Goal: Check status

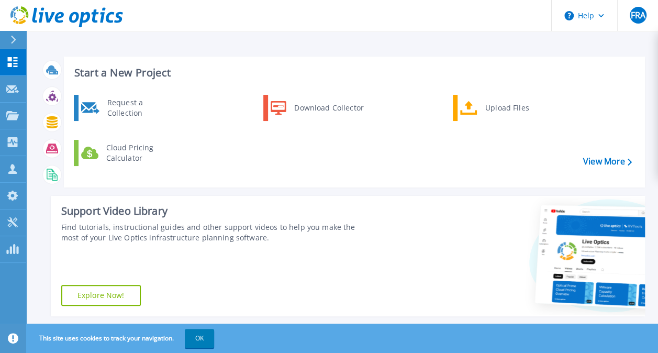
click at [18, 42] on div at bounding box center [17, 40] width 17 height 18
click at [12, 39] on icon at bounding box center [13, 40] width 6 height 8
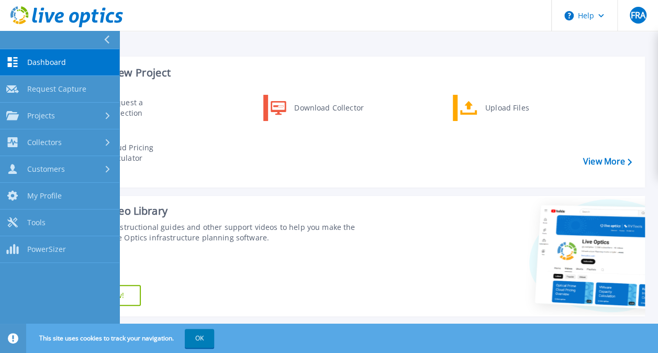
click at [58, 64] on span "Dashboard" at bounding box center [46, 62] width 39 height 9
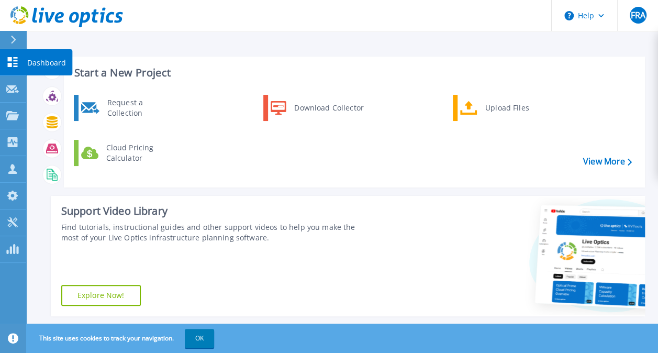
click at [13, 68] on link "Dashboard Dashboard" at bounding box center [13, 62] width 26 height 27
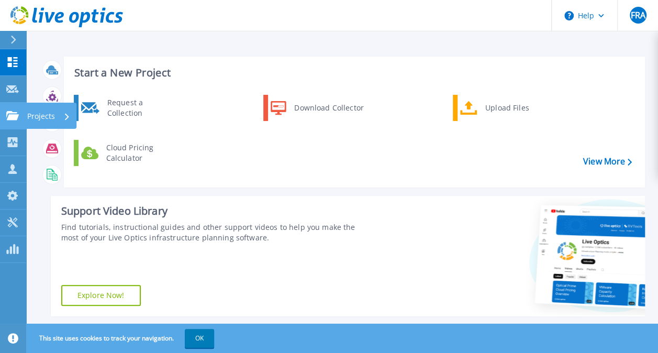
click at [15, 115] on icon at bounding box center [12, 115] width 13 height 9
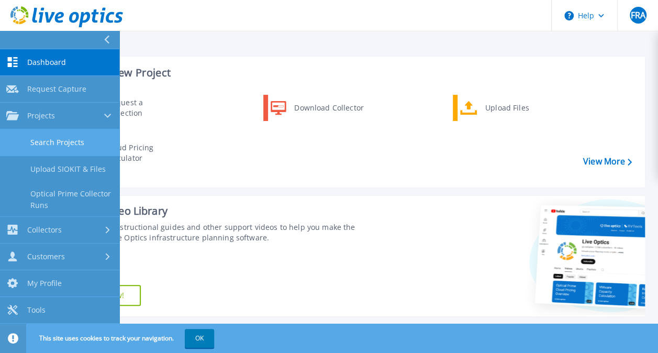
click at [45, 146] on link "Search Projects" at bounding box center [59, 142] width 119 height 27
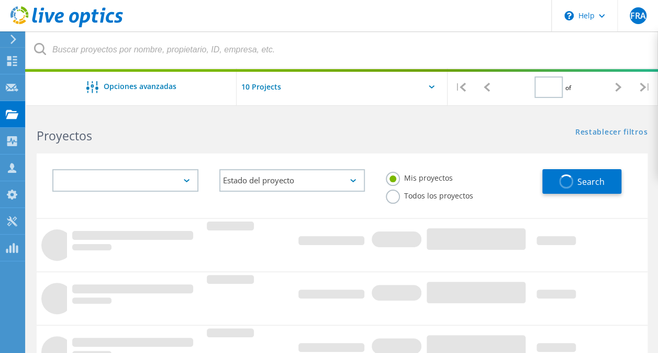
type input "1"
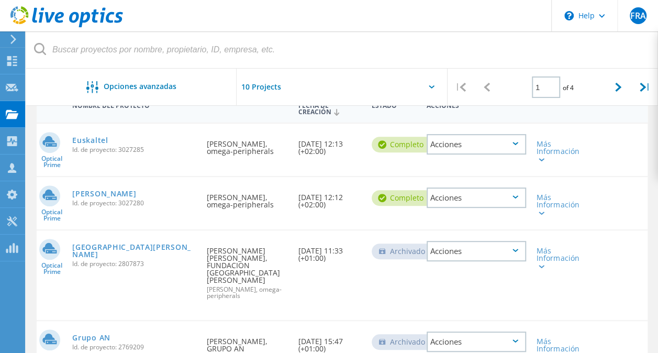
scroll to position [105, 0]
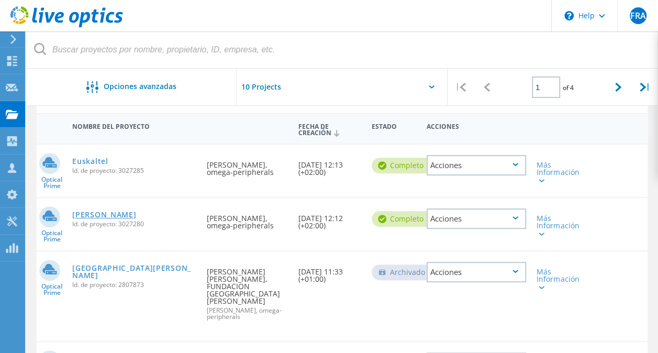
click at [76, 216] on link "[PERSON_NAME]" at bounding box center [104, 214] width 64 height 7
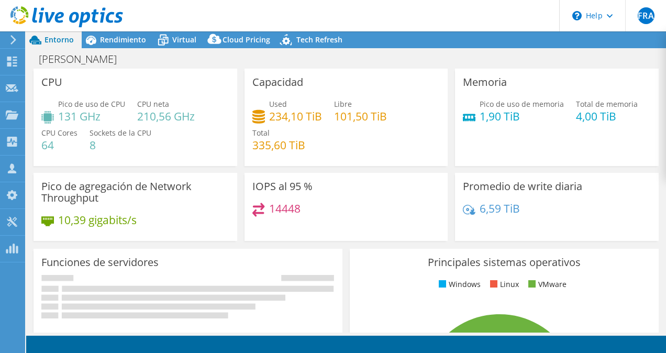
select select "USD"
select select "EULondon"
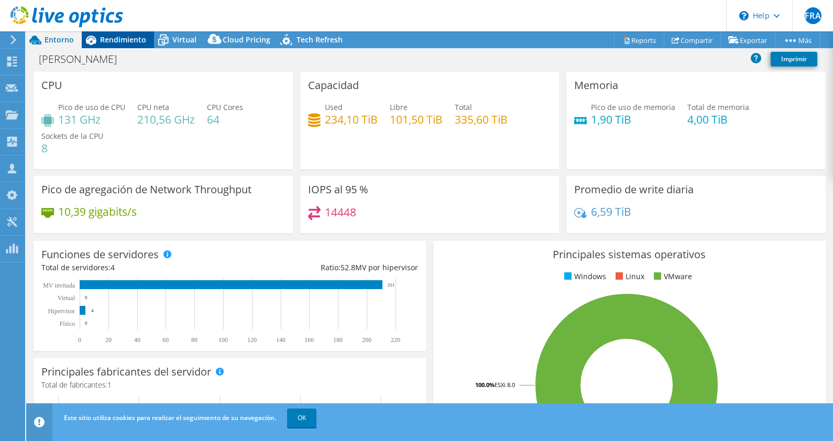
click at [118, 43] on span "Rendimiento" at bounding box center [123, 40] width 46 height 10
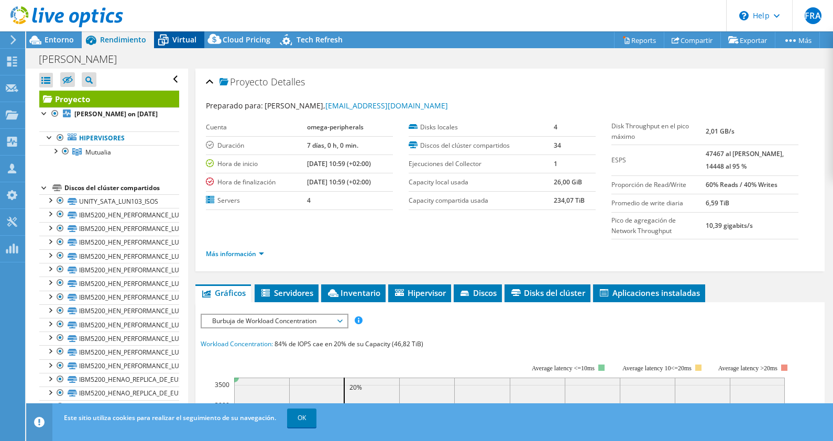
click at [168, 39] on icon at bounding box center [163, 40] width 18 height 18
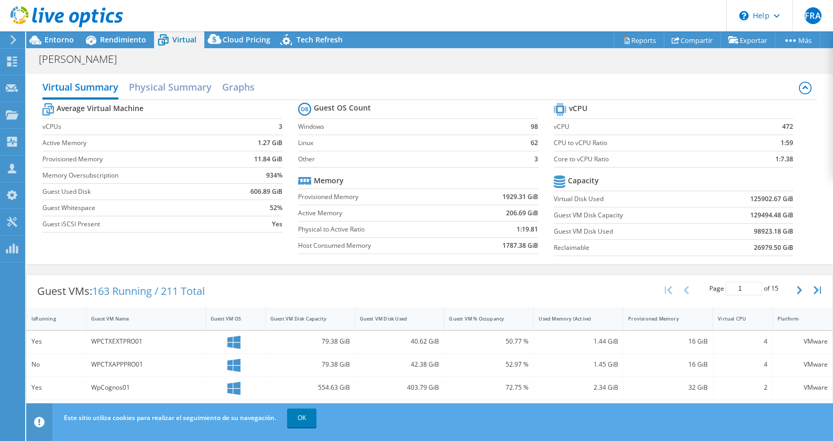
click at [435, 244] on label "Host Consumed Memory" at bounding box center [380, 245] width 164 height 10
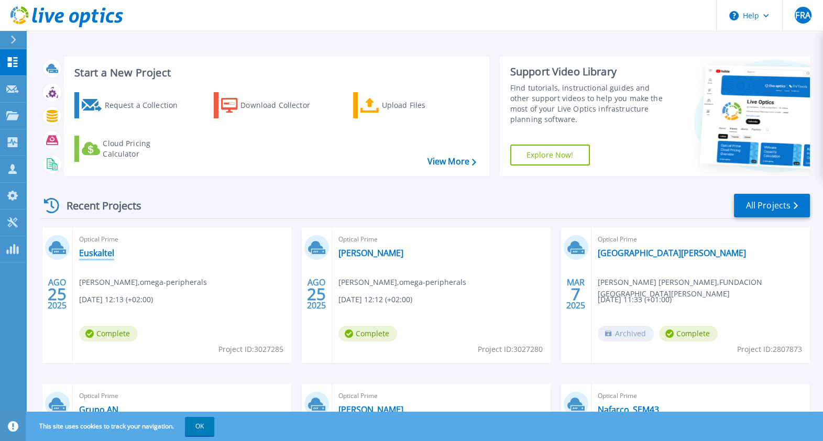
click at [86, 255] on link "Euskaltel" at bounding box center [96, 253] width 35 height 10
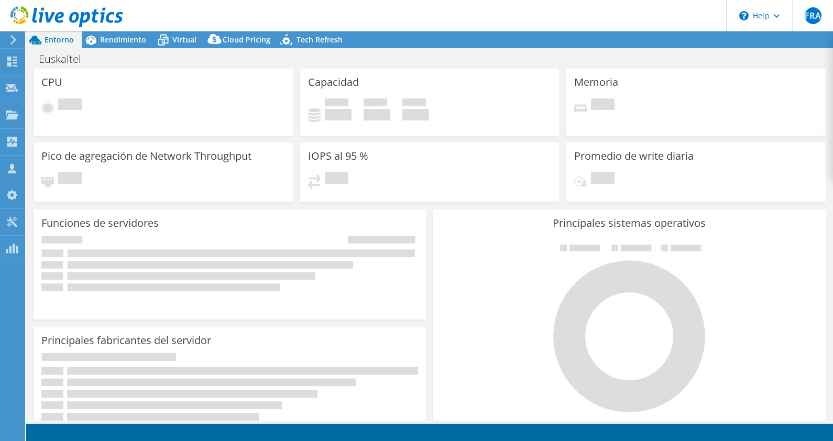
select select "EULondon"
select select "USD"
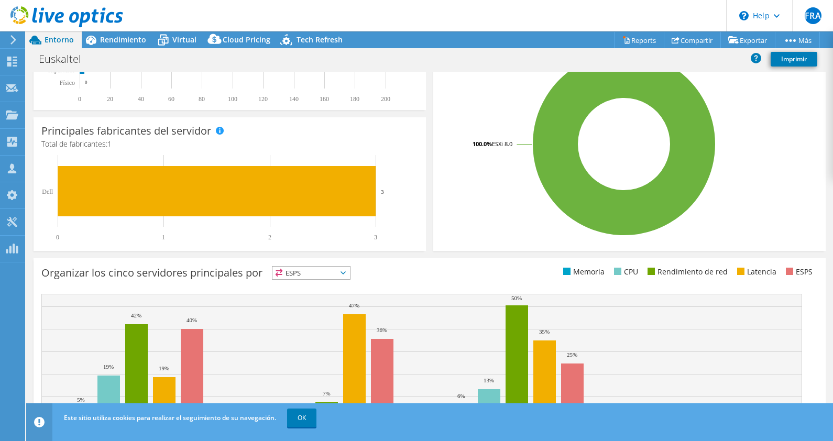
scroll to position [286, 0]
